Goal: Information Seeking & Learning: Learn about a topic

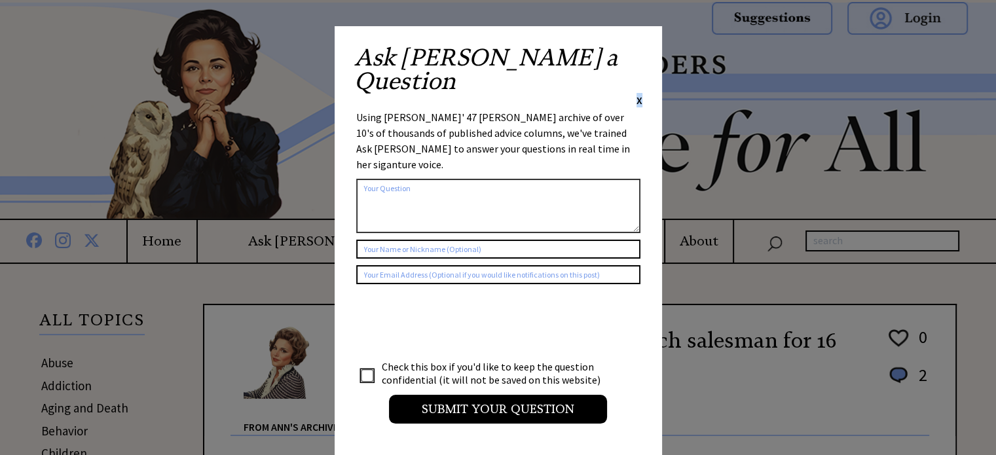
click at [637, 94] on span "X" at bounding box center [640, 100] width 6 height 13
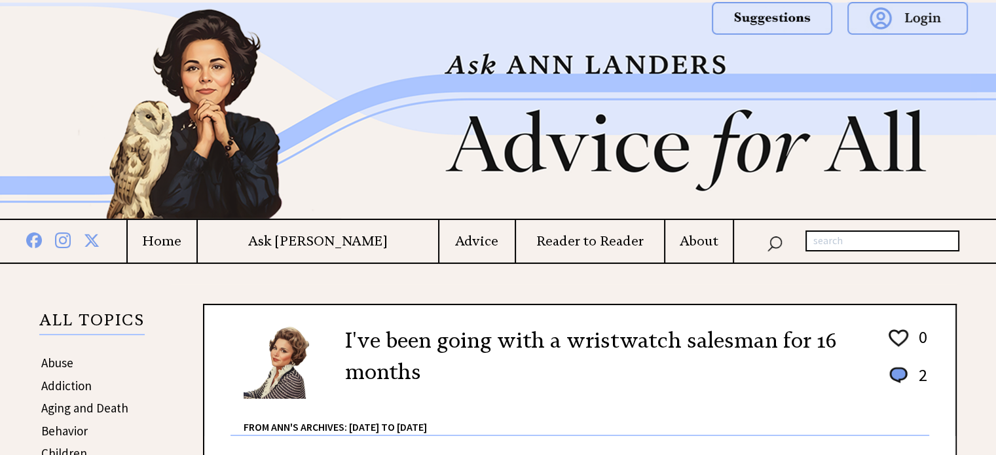
click at [637, 50] on img at bounding box center [498, 111] width 943 height 216
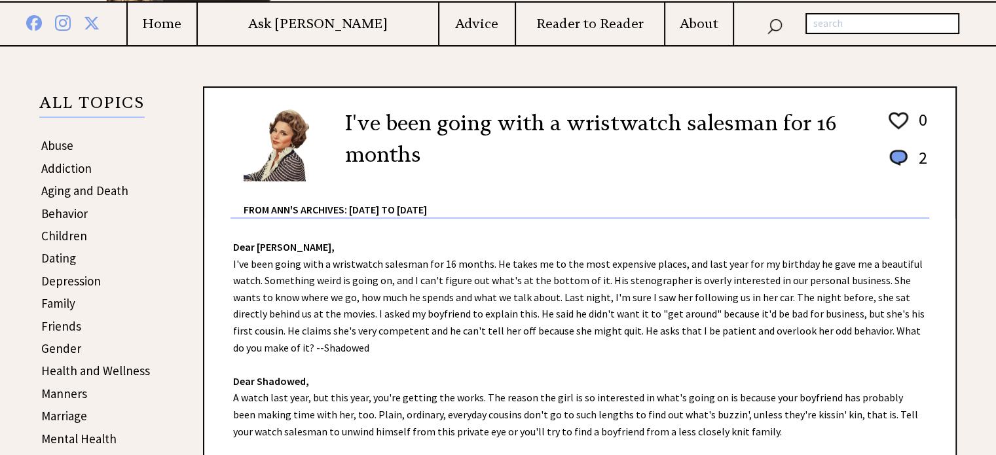
scroll to position [200, 0]
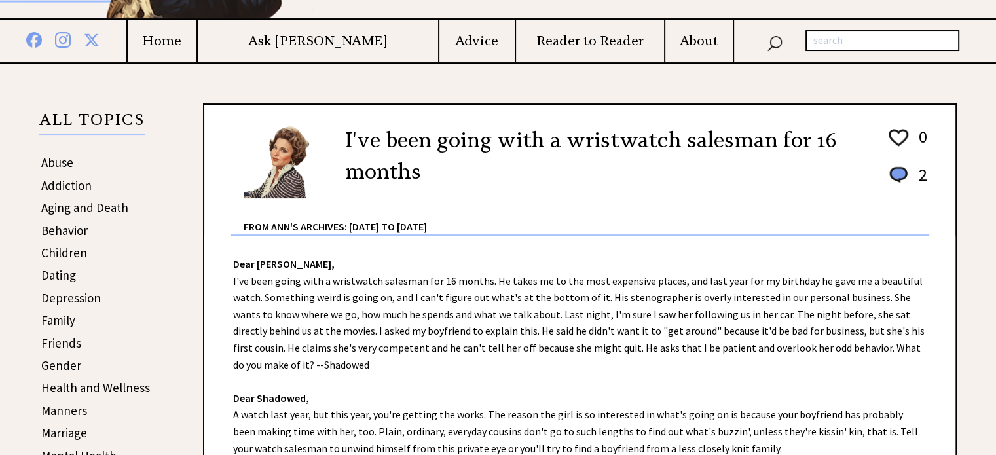
click at [865, 39] on input "text" at bounding box center [883, 40] width 154 height 21
type input "telling my parents about my boyfriend"
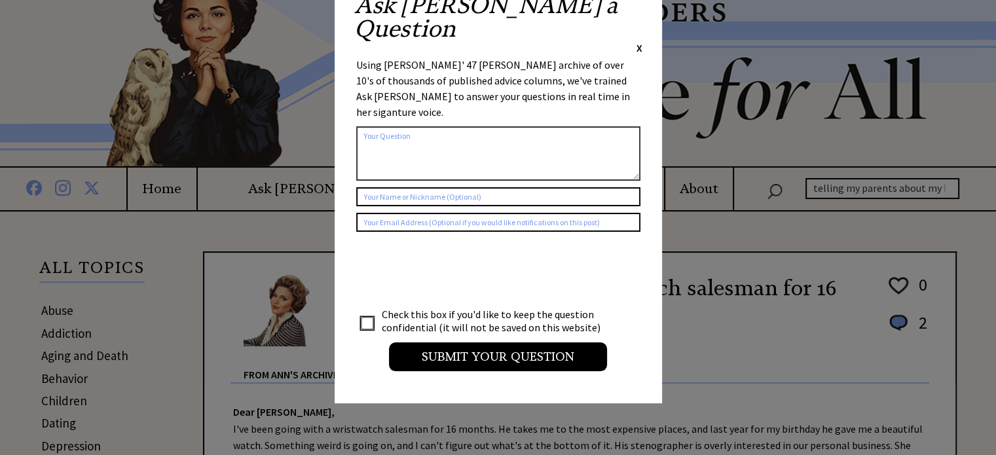
scroll to position [8, 0]
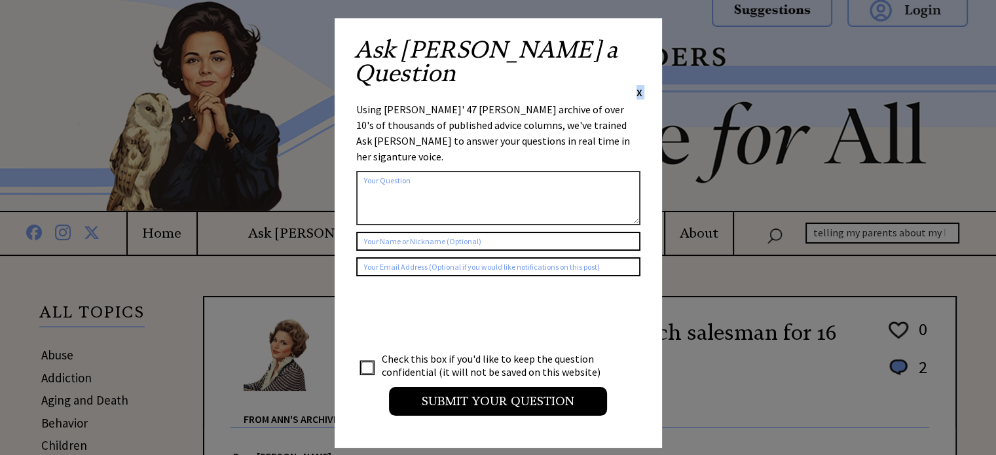
click at [639, 42] on div "Ask [PERSON_NAME] a Question X Using [PERSON_NAME]' 47 [PERSON_NAME] archive of…" at bounding box center [498, 233] width 327 height 430
click at [639, 86] on span "X" at bounding box center [640, 92] width 6 height 13
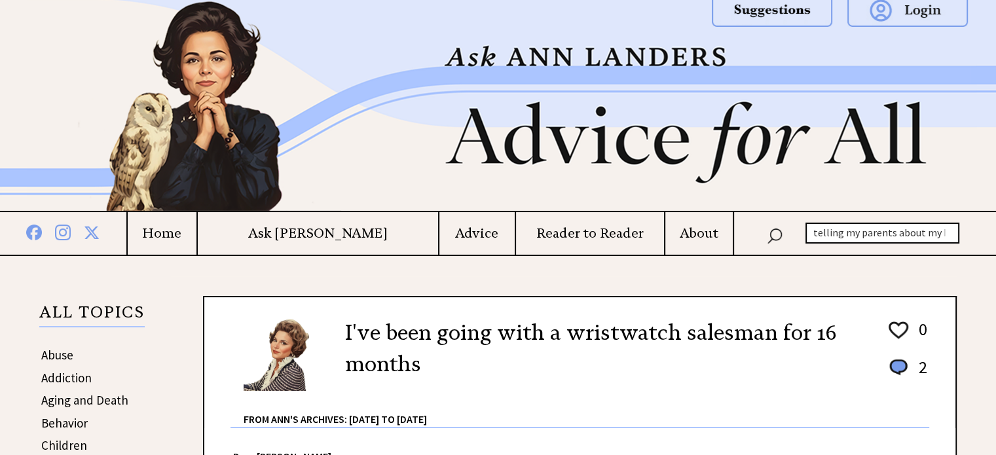
click at [773, 233] on img at bounding box center [775, 234] width 16 height 19
